Goal: Answer question/provide support

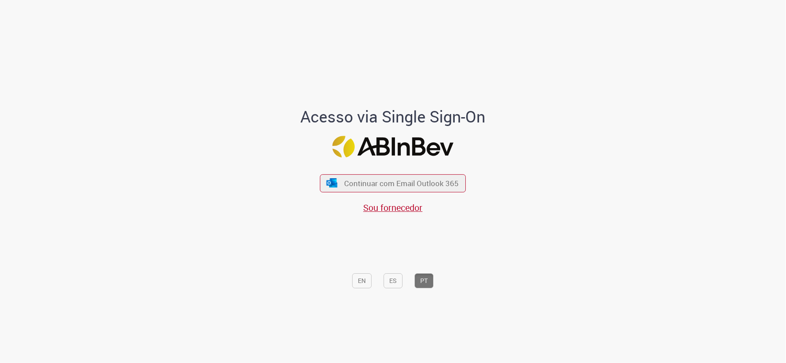
click at [445, 173] on div "Continuar com Email Outlook 365 Sou fornecedor" at bounding box center [393, 189] width 146 height 49
click at [439, 176] on button "Continuar com Email Outlook 365" at bounding box center [392, 183] width 149 height 19
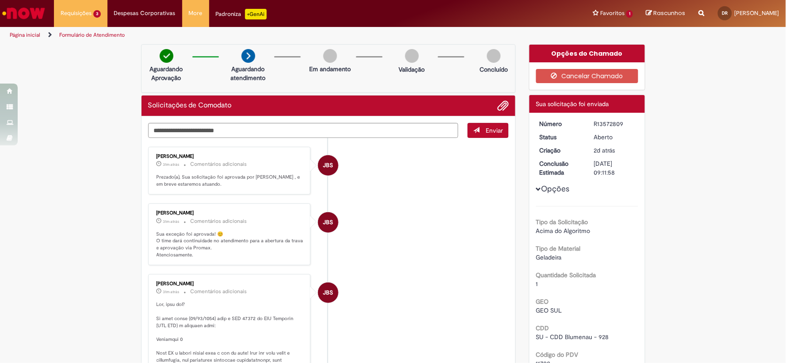
scroll to position [49, 0]
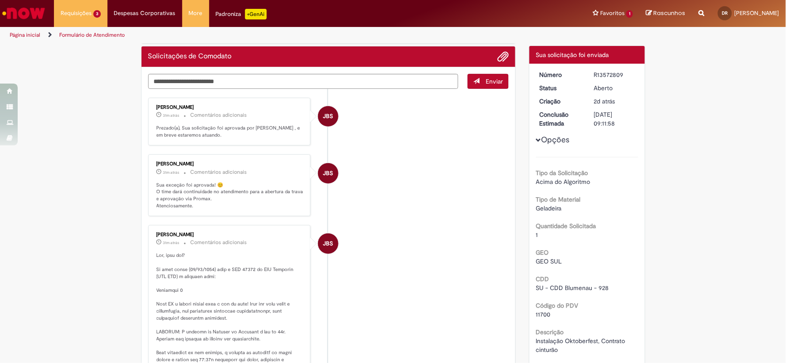
click at [536, 313] on span "11700" at bounding box center [543, 314] width 15 height 8
click at [429, 255] on li "JBS Jacqueline Batista Shiota 33m atrás 33 minutos atrás Comentários adicionais" at bounding box center [328, 349] width 361 height 249
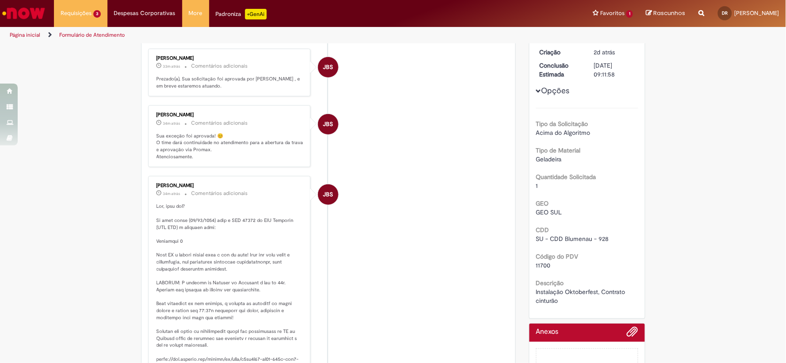
scroll to position [0, 0]
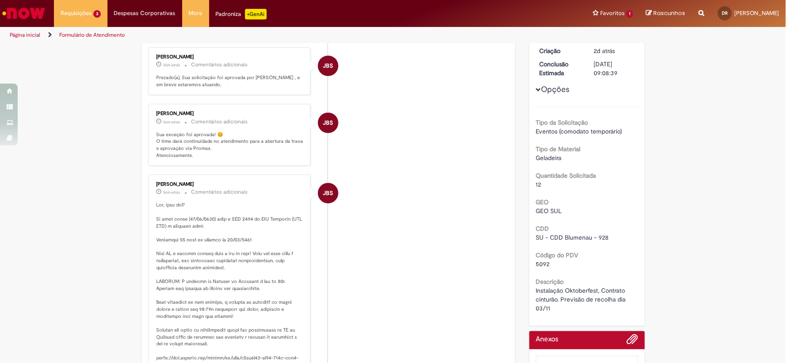
scroll to position [50, 0]
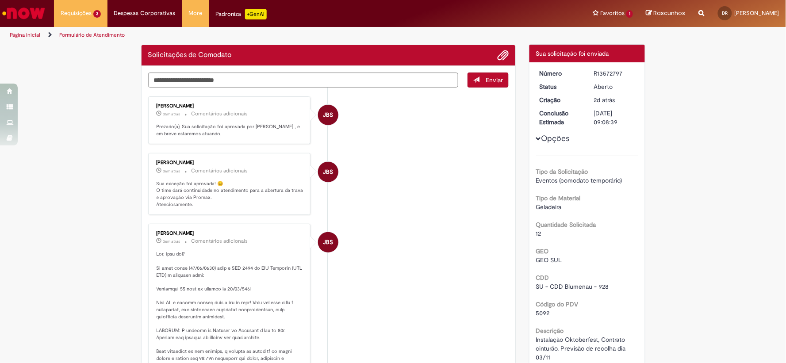
click at [537, 312] on span "5092" at bounding box center [543, 313] width 14 height 8
copy span "5092"
click at [498, 268] on li "JBS Jacqueline Batista Shiota 37m atrás 37 minutos atrás Comentários adicionais" at bounding box center [328, 348] width 361 height 249
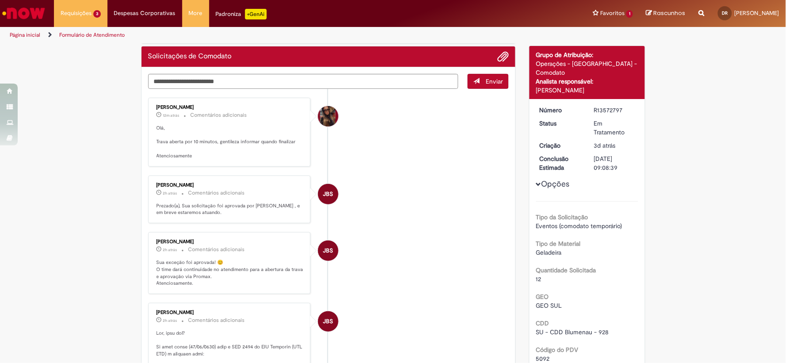
scroll to position [98, 0]
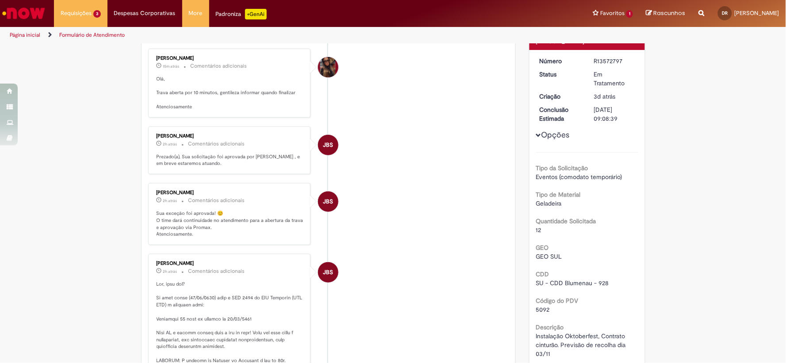
click at [540, 305] on span "5092" at bounding box center [543, 309] width 14 height 8
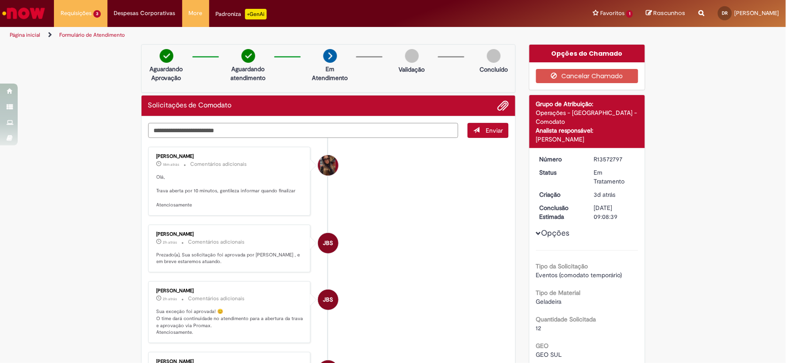
click at [343, 136] on textarea "Digite sua mensagem aqui..." at bounding box center [303, 130] width 310 height 15
drag, startPoint x: 343, startPoint y: 136, endPoint x: 143, endPoint y: 122, distance: 200.8
type textarea "**********"
click at [471, 134] on button "Enviar" at bounding box center [487, 130] width 41 height 15
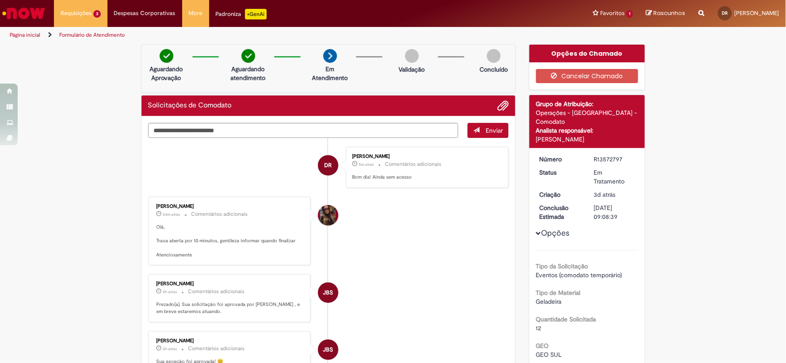
scroll to position [98, 0]
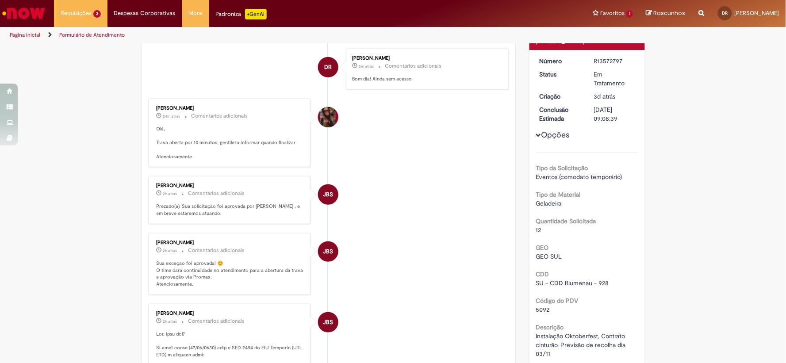
click at [542, 305] on span "5092" at bounding box center [543, 309] width 14 height 8
copy span "5092"
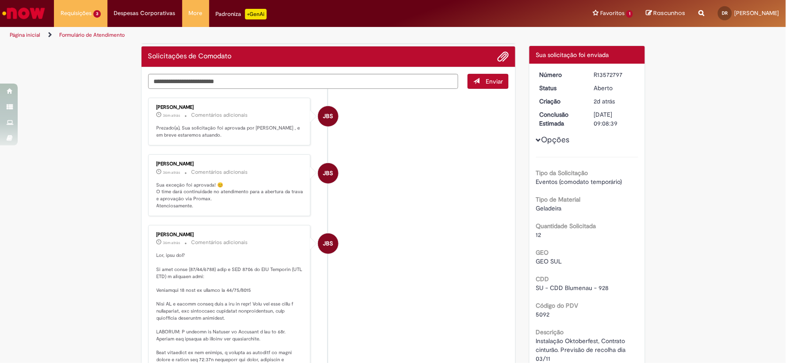
scroll to position [99, 0]
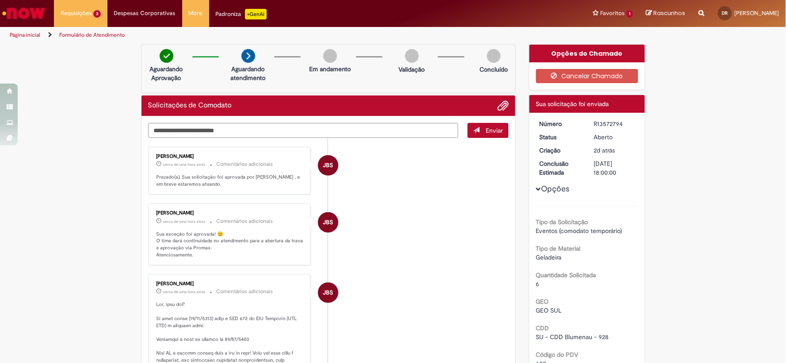
click at [397, 189] on li "JBS [PERSON_NAME] cerca de uma hora atrás cerca de uma hora atrás Comentários a…" at bounding box center [328, 171] width 361 height 48
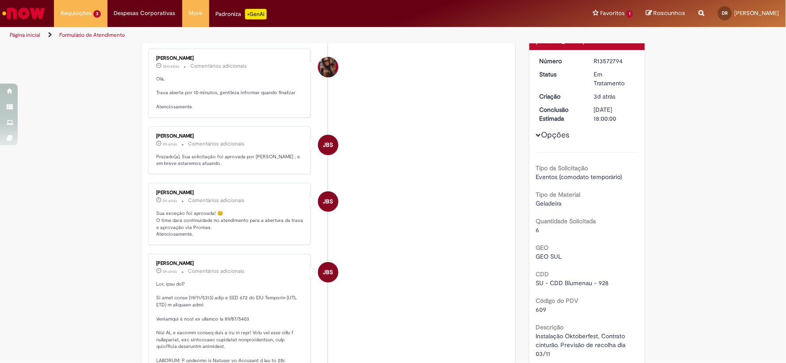
scroll to position [147, 0]
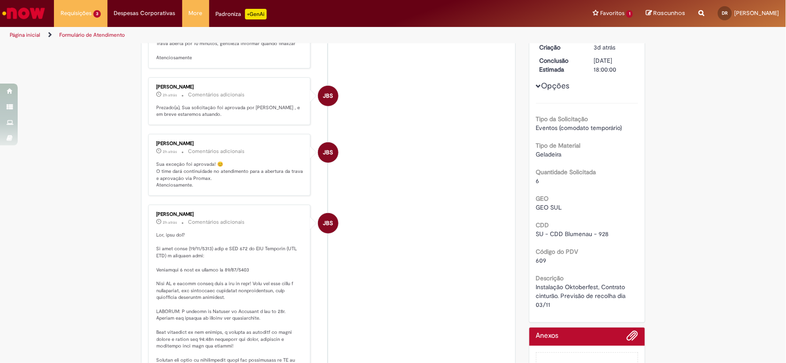
click at [541, 256] on span "609" at bounding box center [541, 260] width 11 height 8
copy span "609"
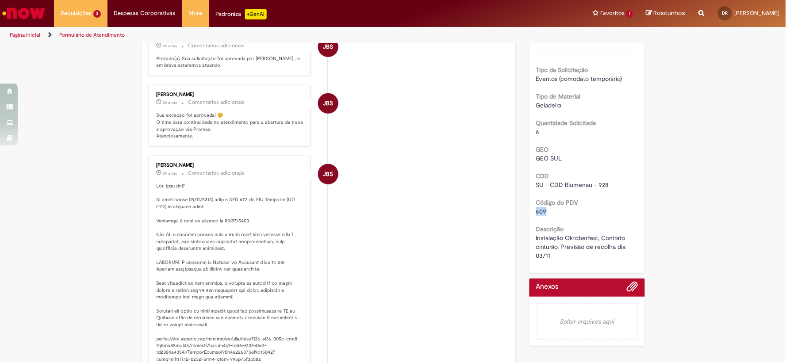
scroll to position [0, 0]
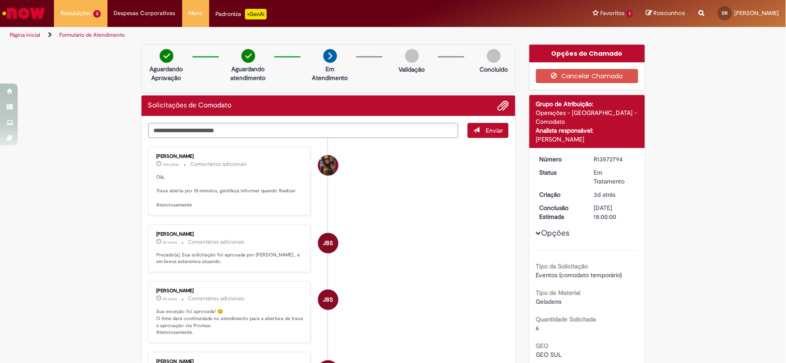
click at [381, 134] on textarea "Digite sua mensagem aqui..." at bounding box center [303, 130] width 310 height 15
paste textarea "**********"
type textarea "**********"
click at [485, 130] on span "Enviar" at bounding box center [493, 130] width 17 height 8
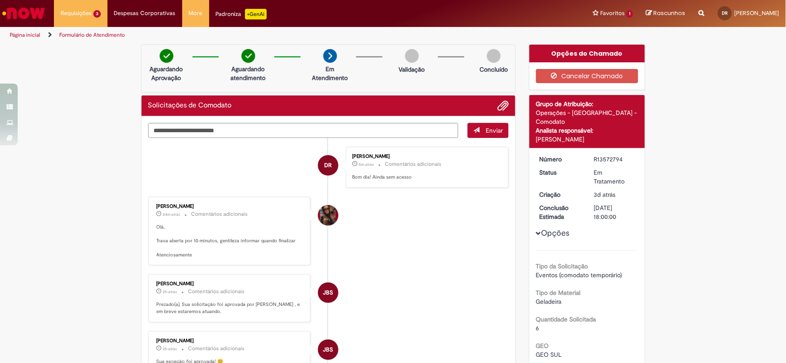
scroll to position [147, 0]
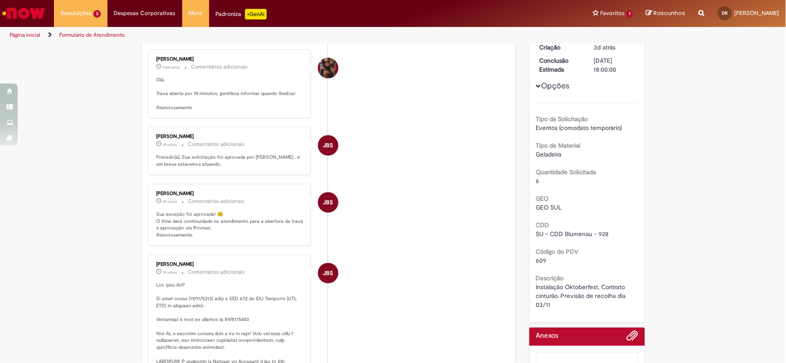
click at [538, 256] on span "609" at bounding box center [541, 260] width 11 height 8
copy span "609"
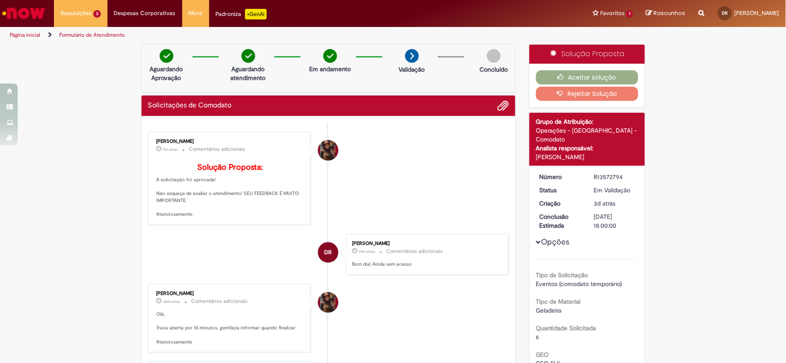
scroll to position [98, 0]
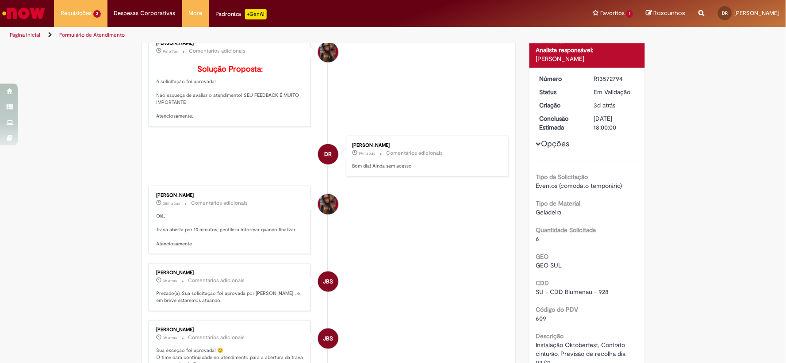
click at [541, 314] on span "609" at bounding box center [541, 318] width 11 height 8
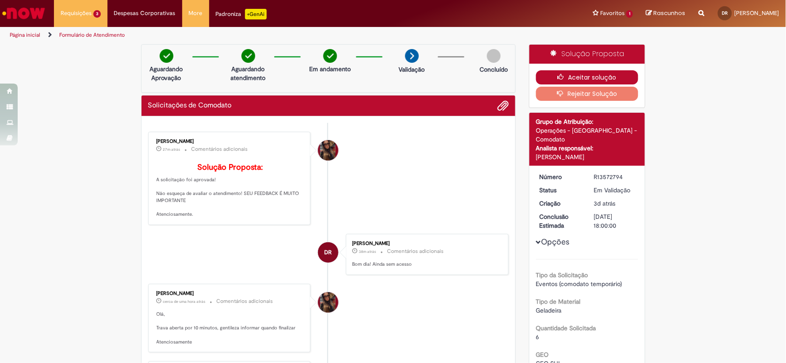
click at [600, 78] on button "Aceitar solução" at bounding box center [587, 77] width 102 height 14
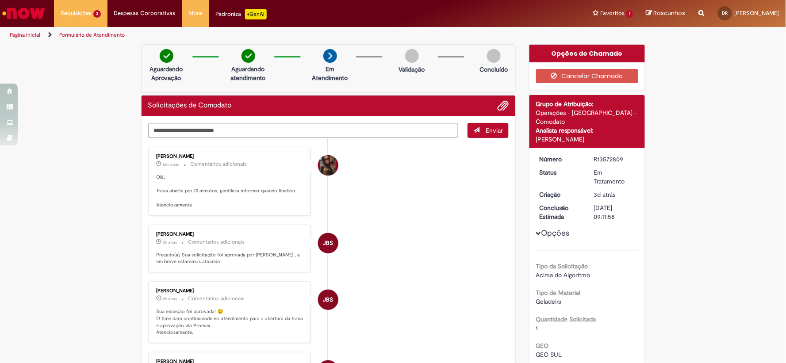
scroll to position [49, 0]
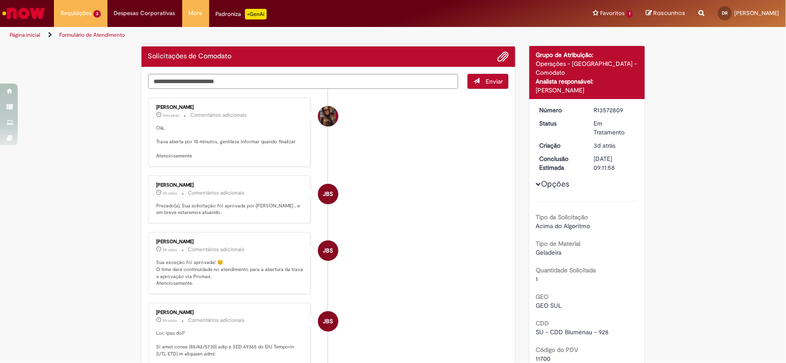
click at [544, 355] on span "11700" at bounding box center [543, 359] width 15 height 8
copy span "11700"
click at [395, 78] on textarea "Digite sua mensagem aqui..." at bounding box center [303, 81] width 310 height 15
paste textarea "**********"
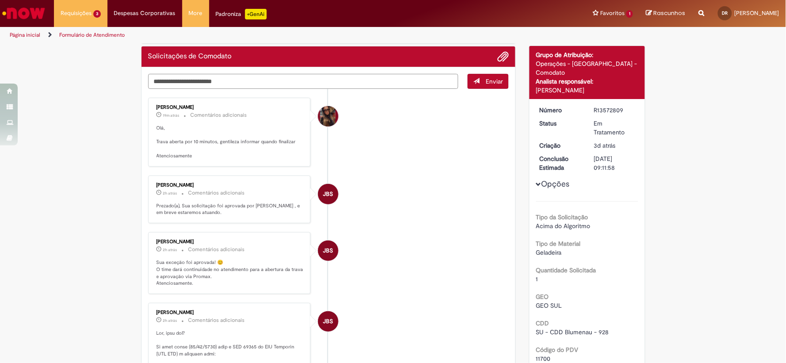
scroll to position [0, 0]
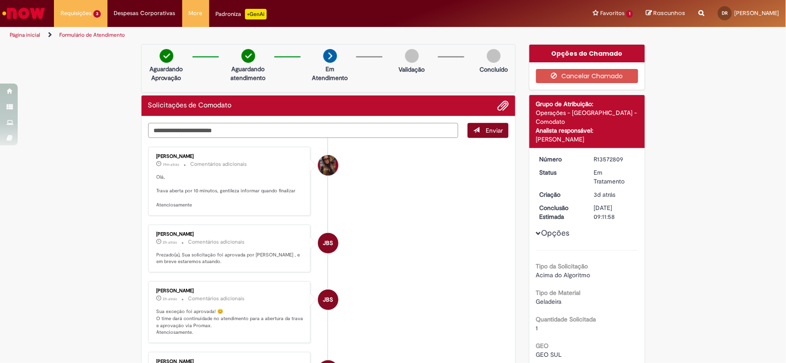
type textarea "**********"
click at [492, 134] on button "Enviar" at bounding box center [487, 130] width 41 height 15
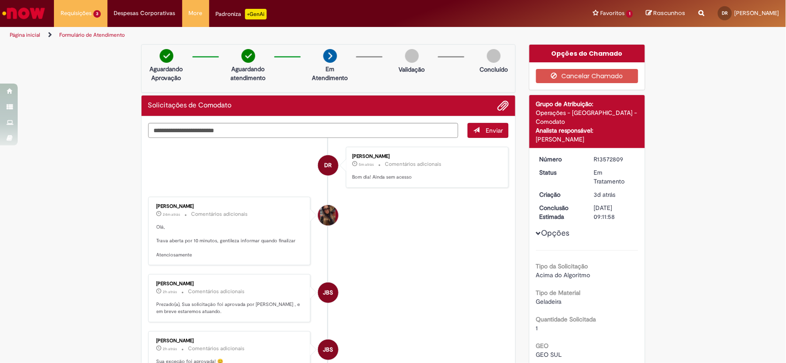
scroll to position [49, 0]
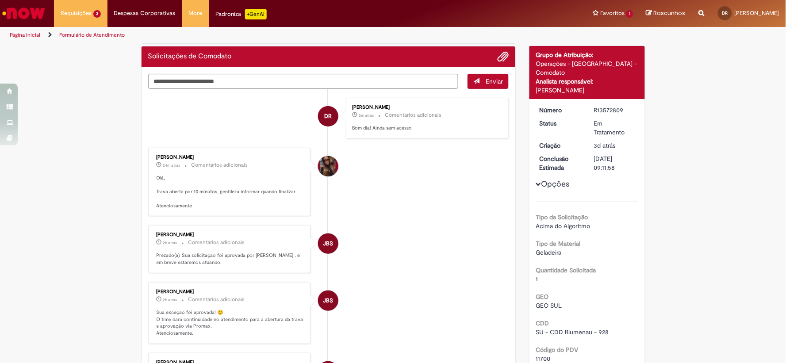
click at [540, 355] on span "11700" at bounding box center [543, 359] width 15 height 8
copy span "11700"
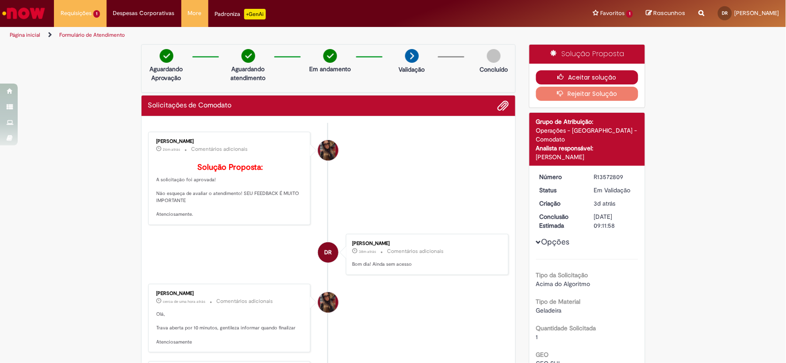
click at [575, 74] on button "Aceitar solução" at bounding box center [587, 77] width 102 height 14
